Goal: Information Seeking & Learning: Learn about a topic

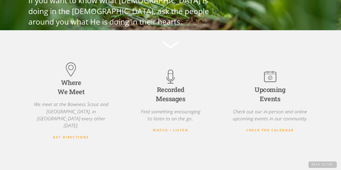
scroll to position [90, 0]
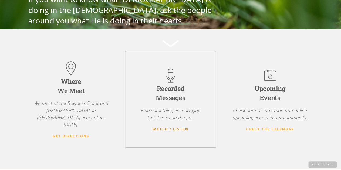
click at [162, 127] on strong "Watch / Listen" at bounding box center [171, 129] width 36 height 5
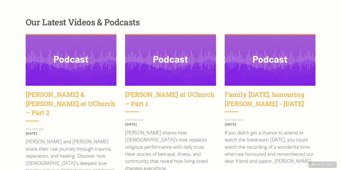
scroll to position [688, 0]
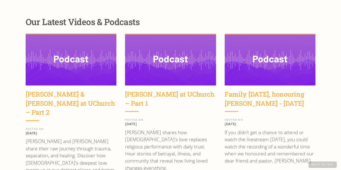
click at [68, 42] on img at bounding box center [71, 60] width 91 height 51
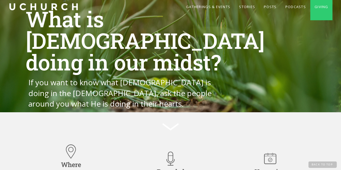
scroll to position [0, 0]
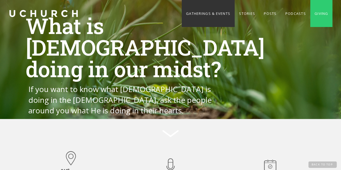
click at [206, 14] on link "Gatherings & Events" at bounding box center [208, 13] width 53 height 27
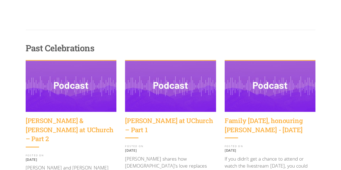
scroll to position [450, 0]
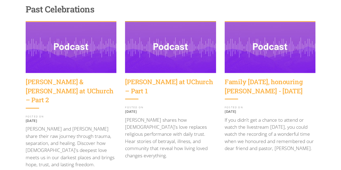
click at [162, 60] on img at bounding box center [170, 47] width 91 height 51
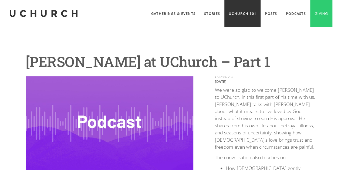
click at [225, 12] on link "UChurch 101" at bounding box center [243, 13] width 36 height 27
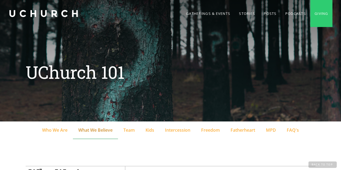
click at [94, 133] on link "What We Believe" at bounding box center [95, 131] width 45 height 18
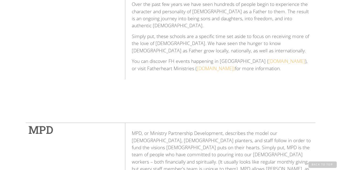
scroll to position [1555, 0]
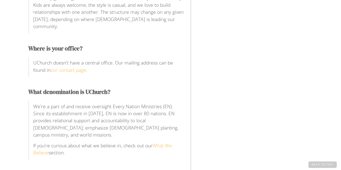
scroll to position [330, 0]
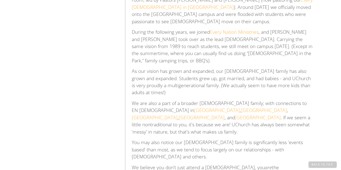
scroll to position [90, 0]
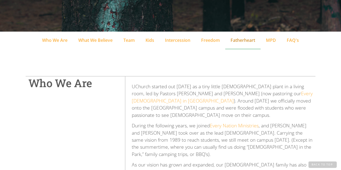
click at [237, 41] on div "Fatherheart" at bounding box center [243, 40] width 25 height 6
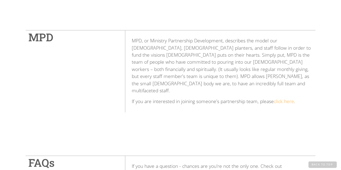
scroll to position [1674, 0]
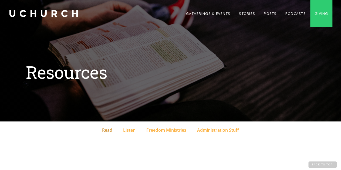
click at [106, 130] on div "Read" at bounding box center [107, 130] width 10 height 6
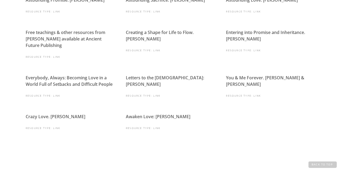
scroll to position [300, 0]
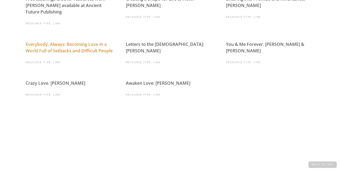
click at [63, 41] on link "Everybody, Always: Becoming Love in a World Full of Setbacks and Difficult Peop…" at bounding box center [69, 47] width 87 height 12
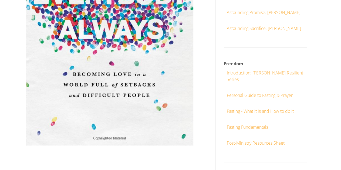
scroll to position [180, 0]
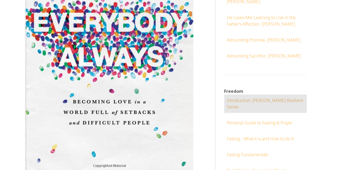
click at [247, 108] on div "Introduction: John Eldridge Resilient Series" at bounding box center [266, 103] width 78 height 13
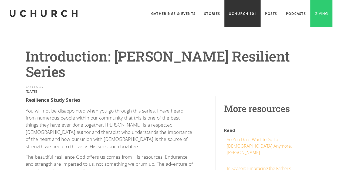
click at [233, 12] on link "UChurch 101" at bounding box center [243, 13] width 36 height 27
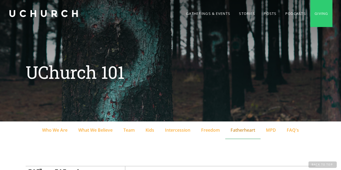
click at [239, 129] on div "Fatherheart" at bounding box center [243, 130] width 25 height 6
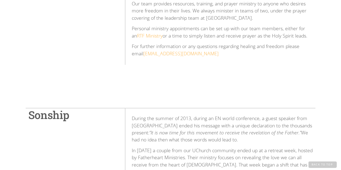
scroll to position [1194, 0]
